Goal: Task Accomplishment & Management: Manage account settings

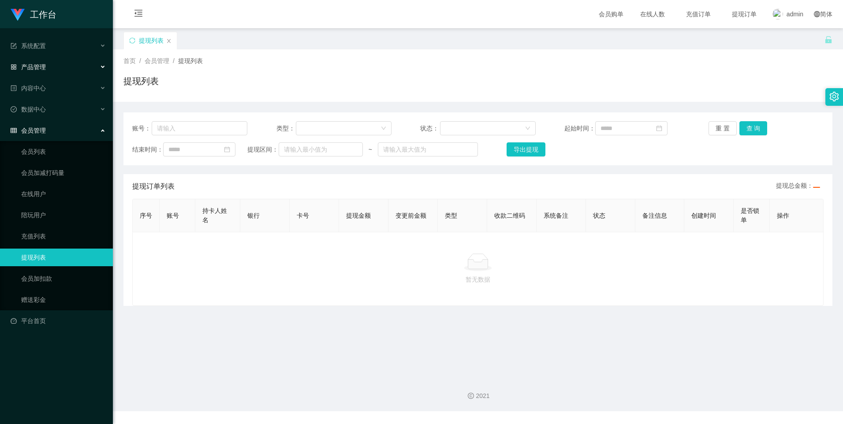
drag, startPoint x: 44, startPoint y: 76, endPoint x: 48, endPoint y: 74, distance: 5.0
click at [44, 76] on div "产品管理" at bounding box center [56, 67] width 113 height 18
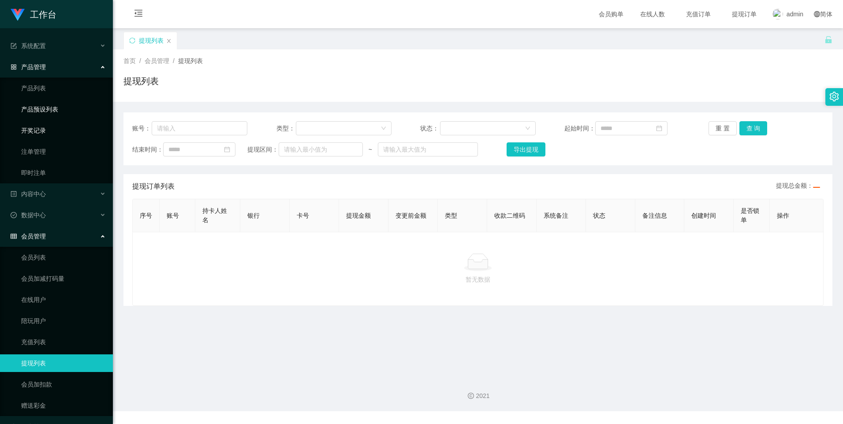
click at [60, 108] on link "产品预设列表" at bounding box center [63, 109] width 85 height 18
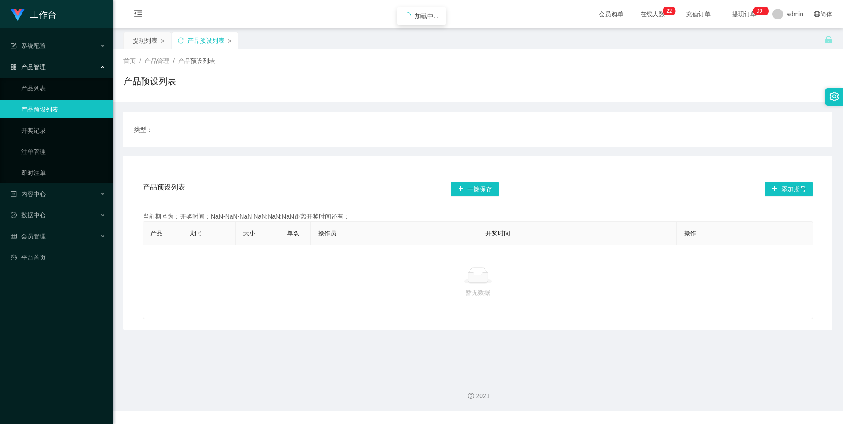
click at [74, 114] on link "产品预设列表" at bounding box center [63, 109] width 85 height 18
click at [171, 124] on button "商城订单" at bounding box center [179, 130] width 39 height 14
click at [179, 133] on button "商城订单" at bounding box center [179, 130] width 39 height 14
click at [180, 132] on button "商城订单" at bounding box center [179, 130] width 39 height 14
click at [181, 130] on button "商城订单" at bounding box center [179, 130] width 39 height 14
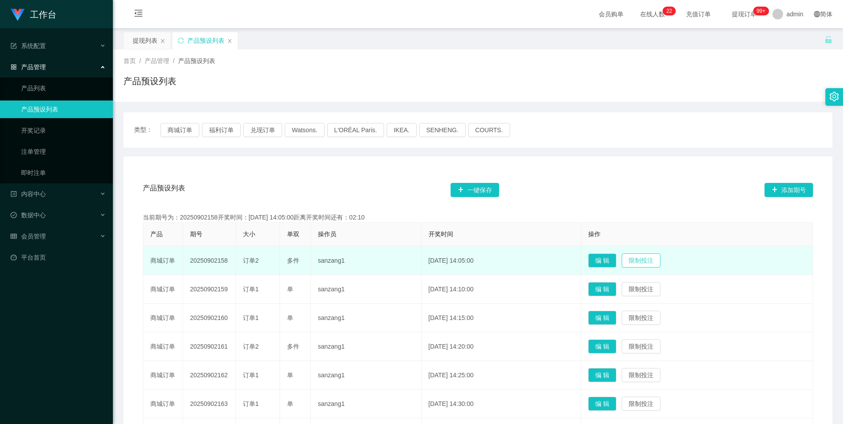
click at [647, 262] on button "限制投注" at bounding box center [640, 260] width 39 height 14
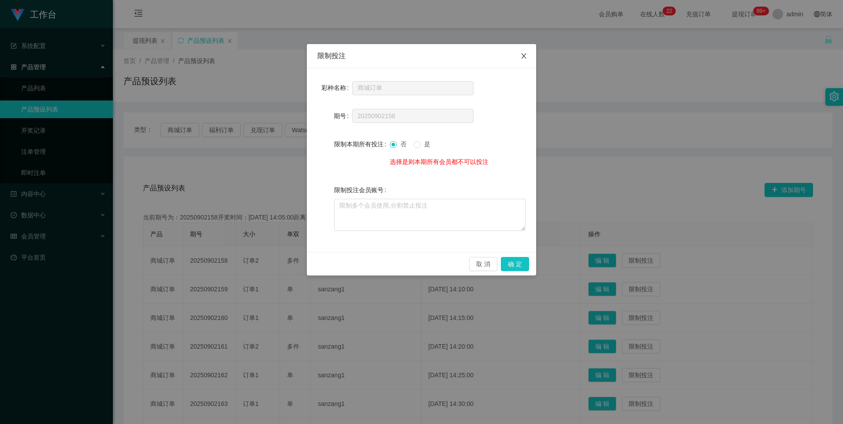
click at [525, 59] on icon "图标: close" at bounding box center [523, 55] width 7 height 7
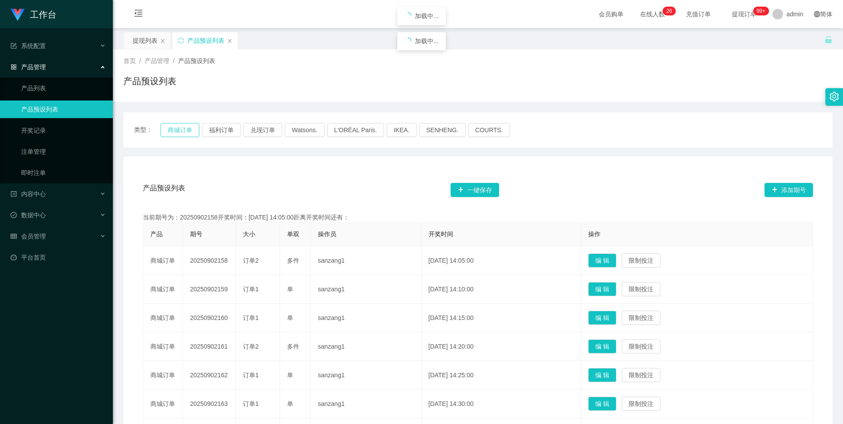
click at [183, 129] on button "商城订单" at bounding box center [179, 130] width 39 height 14
click at [57, 231] on div "会员管理" at bounding box center [56, 236] width 113 height 18
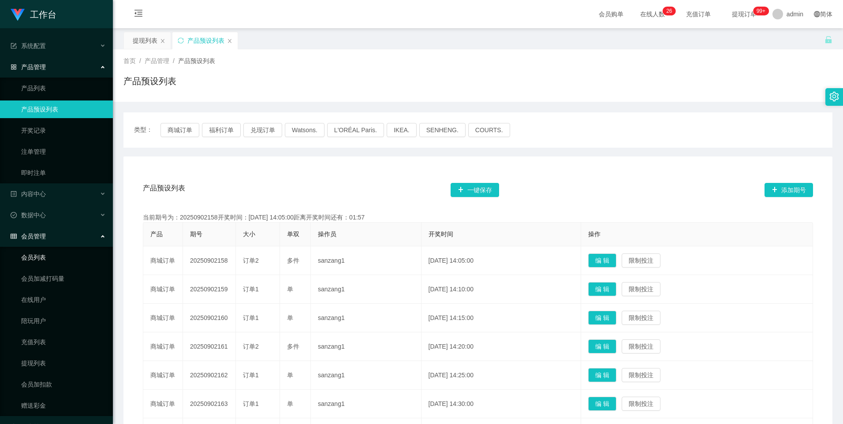
click at [41, 260] on link "会员列表" at bounding box center [63, 258] width 85 height 18
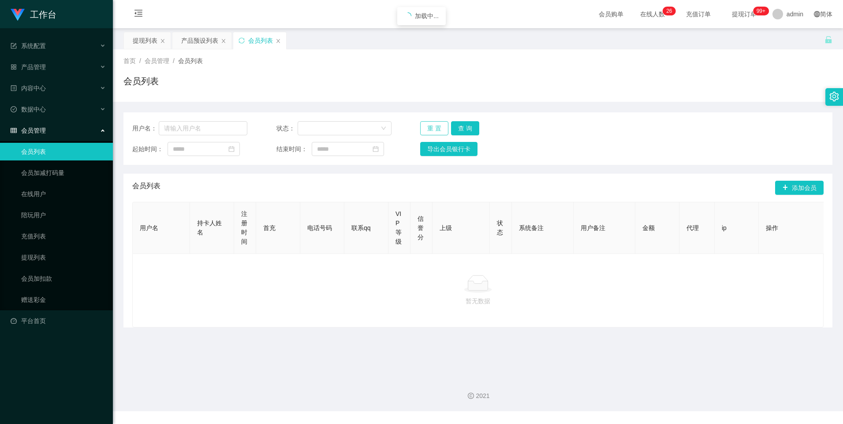
click at [437, 123] on button "重 置" at bounding box center [434, 128] width 28 height 14
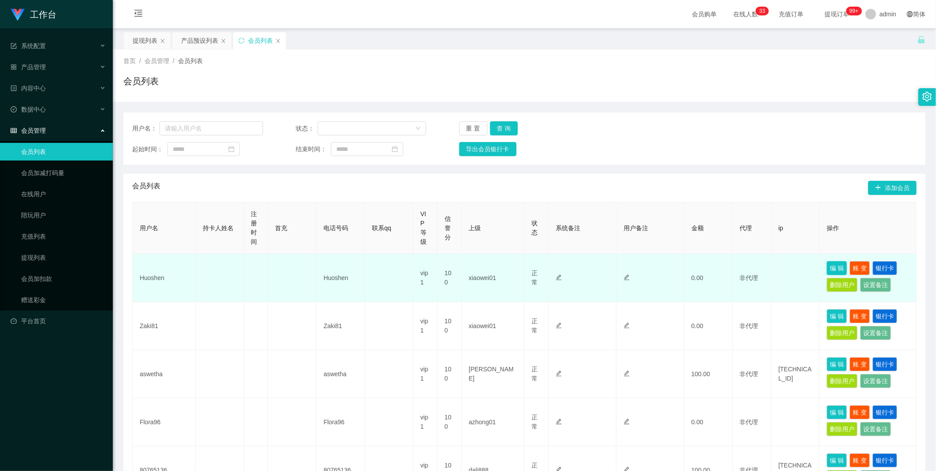
click at [838, 266] on button "编 辑" at bounding box center [837, 268] width 20 height 14
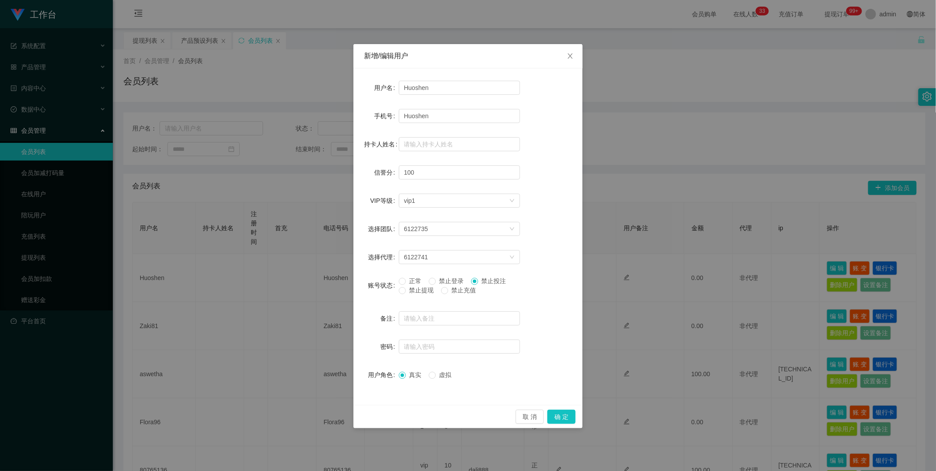
click at [667, 247] on div "新增/编辑用户 用户名 [DEMOGRAPHIC_DATA] 手机号 Huoshen 持卡人姓名 信誉分 100 VIP等级 选择VIP等级 vip1 选择团…" at bounding box center [468, 235] width 936 height 471
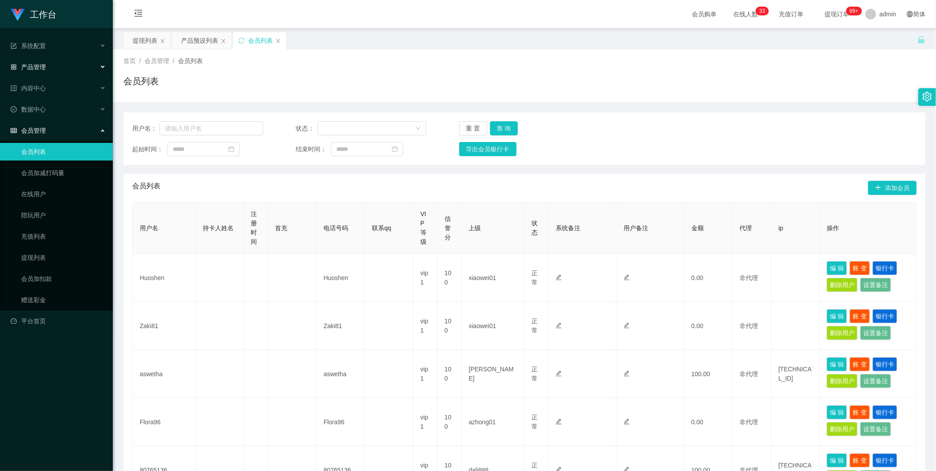
click at [62, 64] on div "产品管理" at bounding box center [56, 67] width 113 height 18
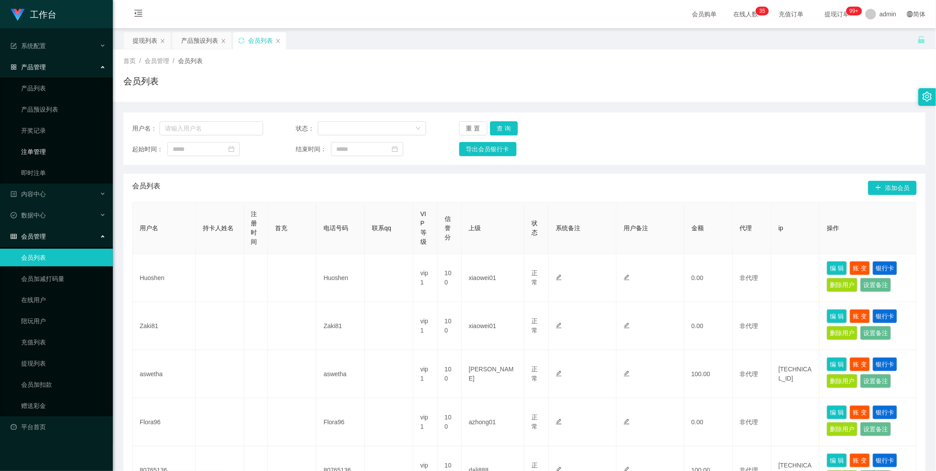
click at [44, 152] on link "注单管理" at bounding box center [63, 152] width 85 height 18
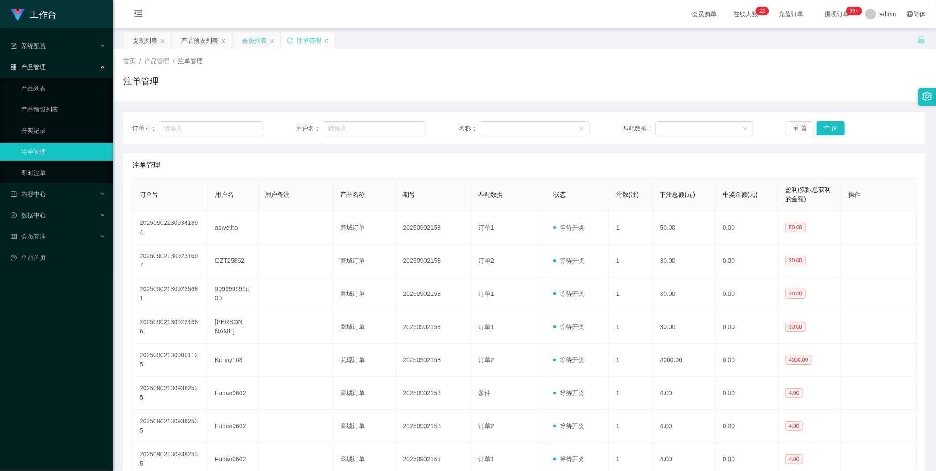
click at [263, 42] on div "会员列表" at bounding box center [254, 40] width 25 height 17
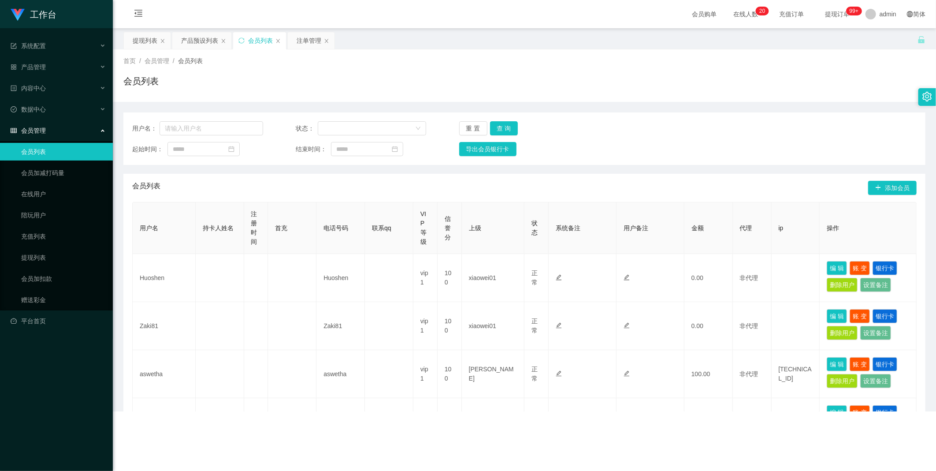
click at [817, 9] on span "提现订单 99+" at bounding box center [837, 14] width 46 height 28
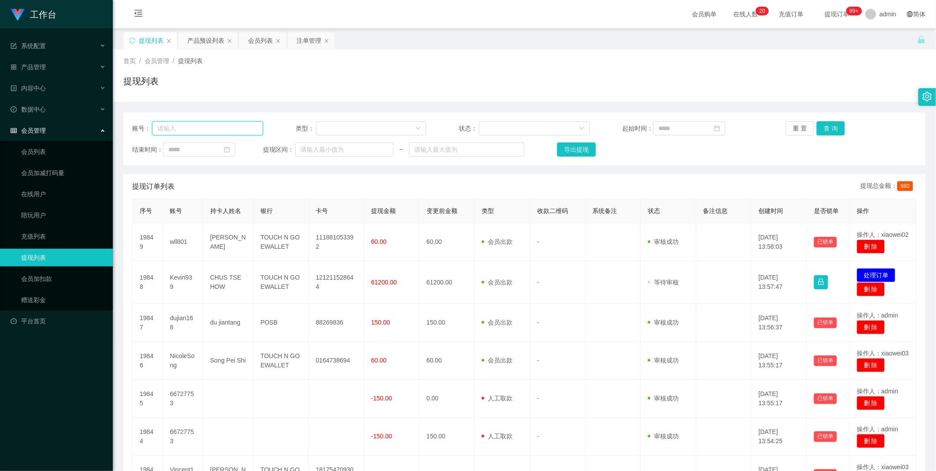
click at [239, 128] on input "text" at bounding box center [207, 128] width 111 height 14
paste input "aswetha"
type input "aswetha"
click at [822, 126] on button "查 询" at bounding box center [831, 128] width 28 height 14
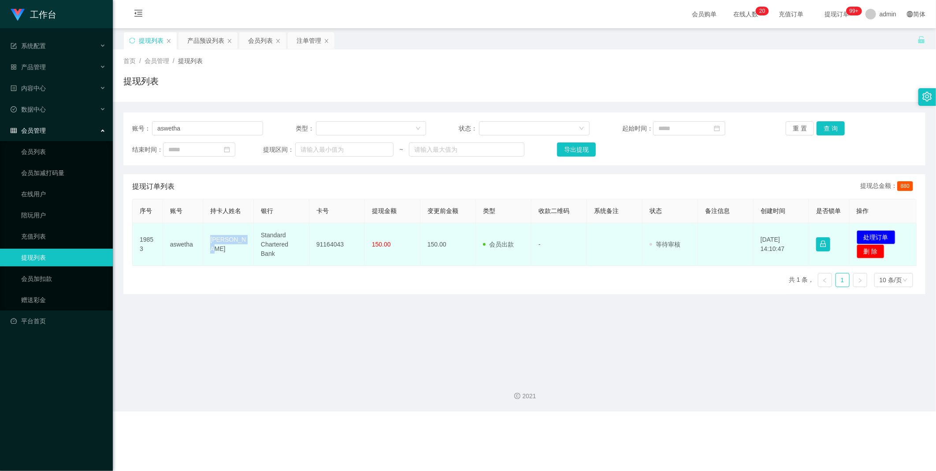
drag, startPoint x: 205, startPoint y: 243, endPoint x: 240, endPoint y: 246, distance: 35.4
click at [240, 246] on td "[PERSON_NAME]" at bounding box center [228, 244] width 51 height 43
drag, startPoint x: 240, startPoint y: 246, endPoint x: 228, endPoint y: 244, distance: 12.0
click at [228, 244] on td "[PERSON_NAME]" at bounding box center [228, 244] width 51 height 43
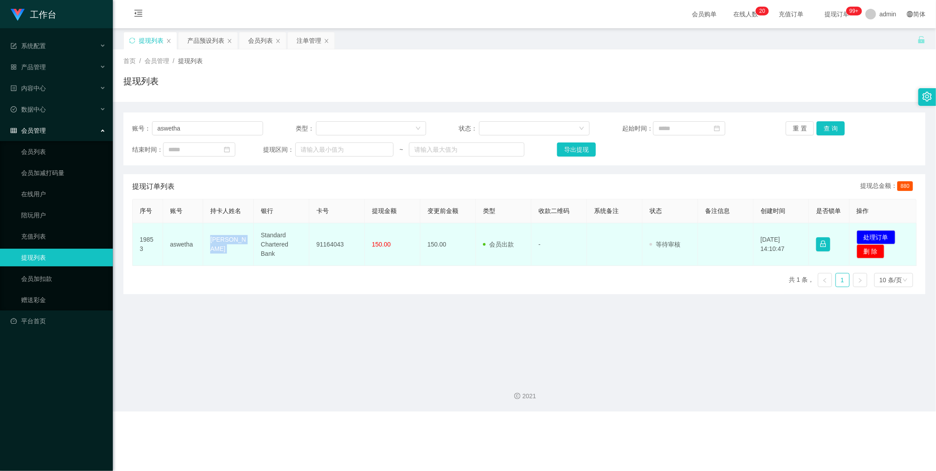
click at [228, 244] on td "[PERSON_NAME]" at bounding box center [228, 244] width 51 height 43
click at [278, 250] on td "Standard Chartered Bank" at bounding box center [282, 244] width 56 height 43
click at [278, 249] on td "Standard Chartered Bank" at bounding box center [282, 244] width 56 height 43
copy td "Standard Chartered Bank"
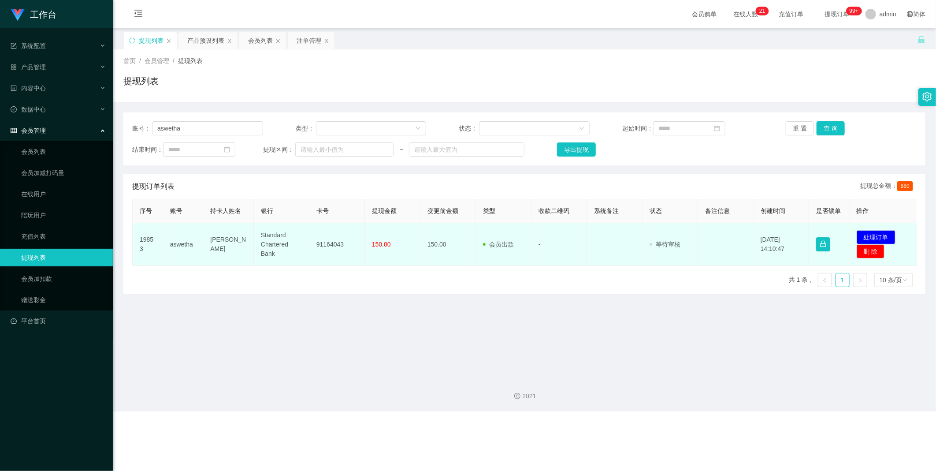
click at [325, 245] on td "91164043" at bounding box center [337, 244] width 56 height 43
copy td "91164043"
click at [842, 230] on button "处理订单" at bounding box center [876, 237] width 39 height 14
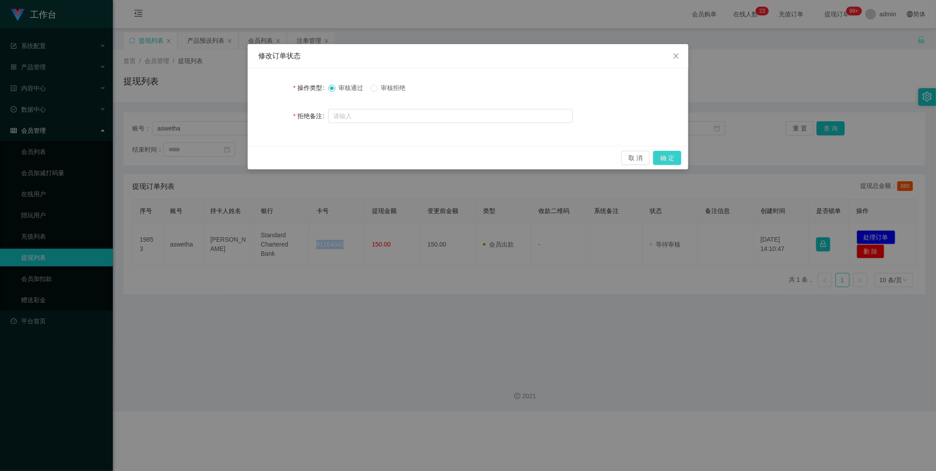
click at [665, 158] on button "确 定" at bounding box center [667, 158] width 28 height 14
